Goal: Entertainment & Leisure: Consume media (video, audio)

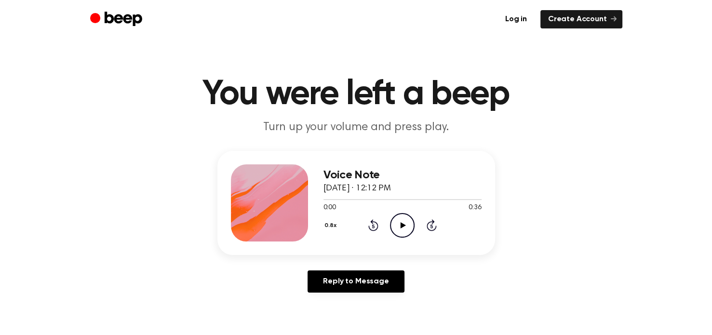
click at [401, 224] on icon at bounding box center [403, 225] width 5 height 6
click at [398, 226] on icon "Play Audio" at bounding box center [402, 225] width 25 height 25
click at [405, 225] on icon "Play Audio" at bounding box center [402, 225] width 25 height 25
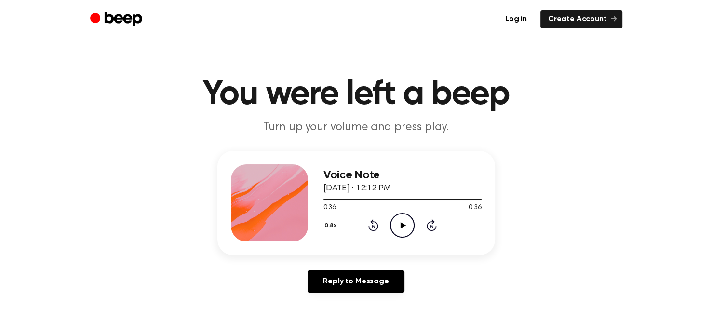
click at [400, 224] on icon "Play Audio" at bounding box center [402, 225] width 25 height 25
click at [397, 226] on icon "Play Audio" at bounding box center [402, 225] width 25 height 25
click at [403, 227] on icon at bounding box center [402, 225] width 4 height 6
click at [404, 221] on icon "Play Audio" at bounding box center [402, 225] width 25 height 25
click at [374, 225] on icon "Rewind 5 seconds" at bounding box center [373, 225] width 11 height 13
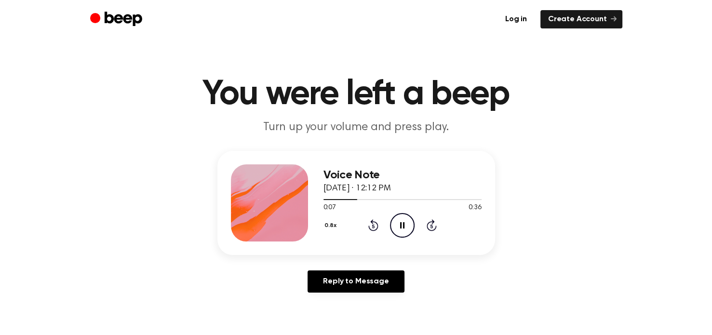
click at [374, 225] on icon "Rewind 5 seconds" at bounding box center [373, 225] width 11 height 13
click at [401, 223] on icon at bounding box center [402, 225] width 4 height 6
click at [402, 223] on icon at bounding box center [403, 225] width 5 height 6
click at [372, 225] on icon "Rewind 5 seconds" at bounding box center [373, 225] width 11 height 13
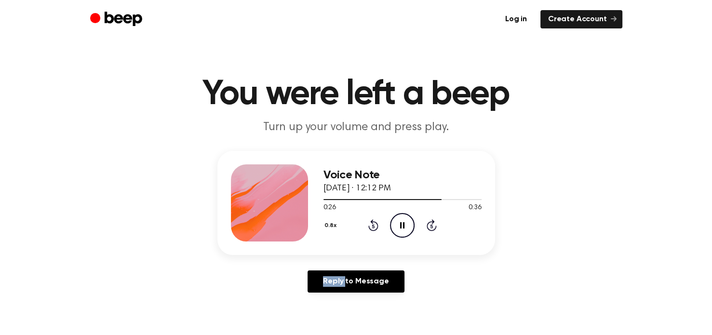
click at [372, 225] on icon "Rewind 5 seconds" at bounding box center [373, 225] width 11 height 13
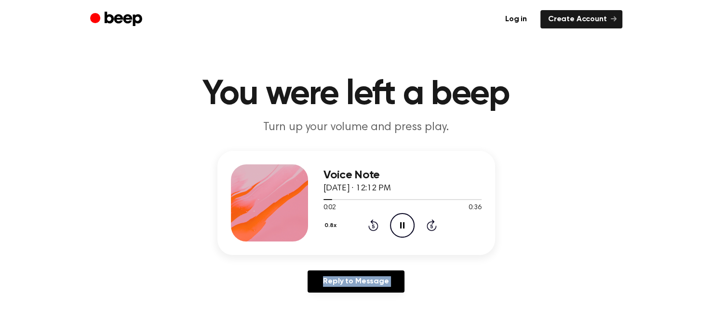
click at [372, 225] on icon "Rewind 5 seconds" at bounding box center [373, 225] width 11 height 13
click at [403, 227] on icon at bounding box center [402, 225] width 4 height 6
click at [399, 222] on icon "Play Audio" at bounding box center [402, 225] width 25 height 25
click at [399, 222] on icon "Pause Audio" at bounding box center [402, 225] width 25 height 25
click at [370, 225] on icon "Rewind 5 seconds" at bounding box center [373, 225] width 11 height 13
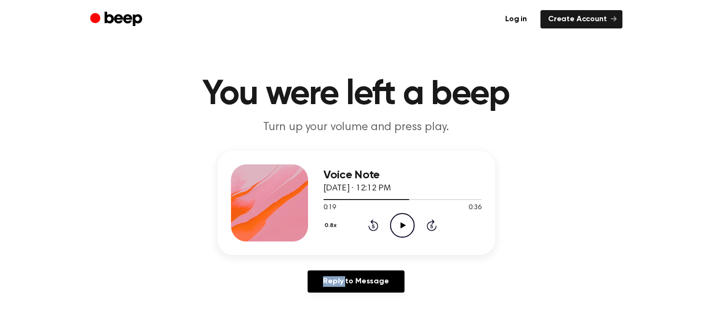
click at [370, 225] on icon "Rewind 5 seconds" at bounding box center [373, 225] width 11 height 13
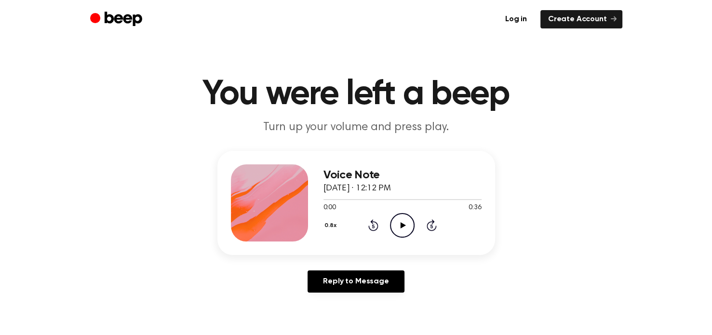
click at [401, 223] on icon at bounding box center [403, 225] width 5 height 6
click at [401, 223] on icon at bounding box center [402, 225] width 4 height 6
click at [403, 227] on icon "Play Audio" at bounding box center [402, 225] width 25 height 25
click at [376, 228] on icon "Rewind 5 seconds" at bounding box center [373, 225] width 11 height 13
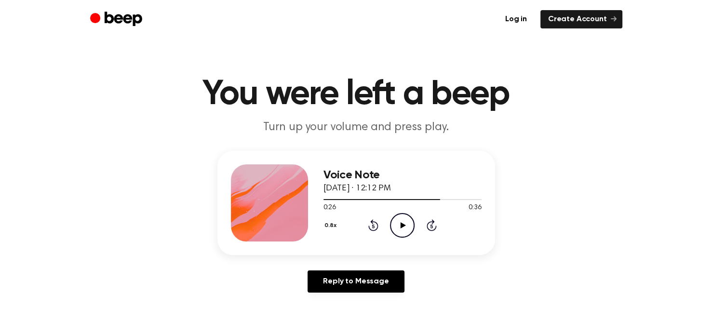
click at [373, 226] on icon at bounding box center [373, 227] width 2 height 4
click at [406, 225] on icon "Play Audio" at bounding box center [402, 225] width 25 height 25
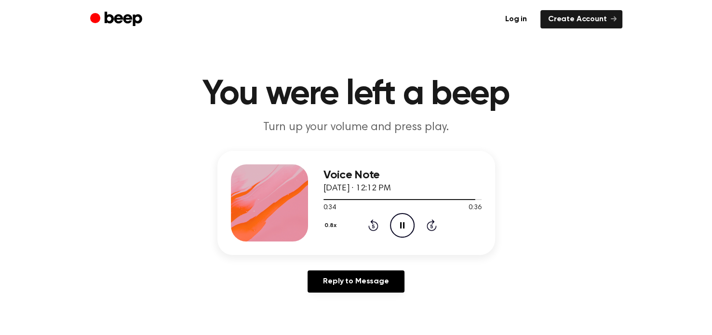
click at [406, 225] on icon "Pause Audio" at bounding box center [402, 225] width 25 height 25
click at [399, 222] on icon "Play Audio" at bounding box center [402, 225] width 25 height 25
click at [404, 221] on icon "Play Audio" at bounding box center [402, 225] width 25 height 25
click at [403, 223] on icon "Play Audio" at bounding box center [402, 225] width 25 height 25
click at [400, 224] on icon "Play Audio" at bounding box center [402, 225] width 25 height 25
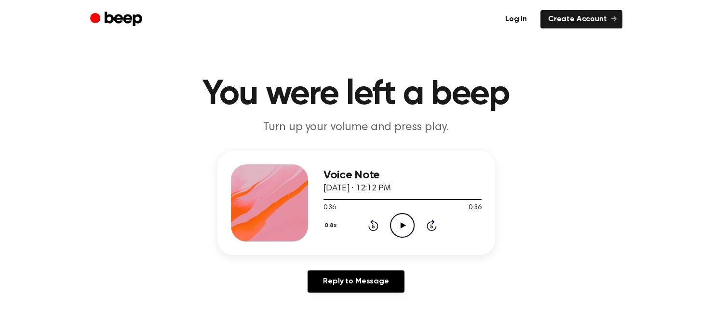
click at [405, 219] on icon "Play Audio" at bounding box center [402, 225] width 25 height 25
click at [399, 224] on icon "Play Audio" at bounding box center [402, 225] width 25 height 25
click at [404, 225] on icon at bounding box center [403, 225] width 5 height 6
click at [402, 223] on icon at bounding box center [403, 225] width 5 height 6
